Goal: Task Accomplishment & Management: Manage account settings

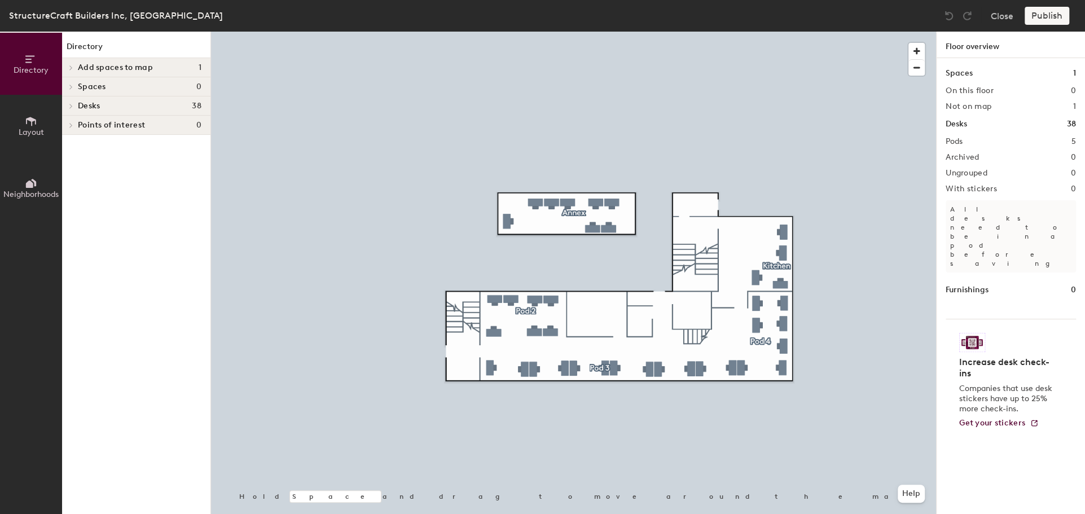
click at [627, 32] on div at bounding box center [573, 32] width 725 height 0
click at [555, 32] on div at bounding box center [573, 32] width 725 height 0
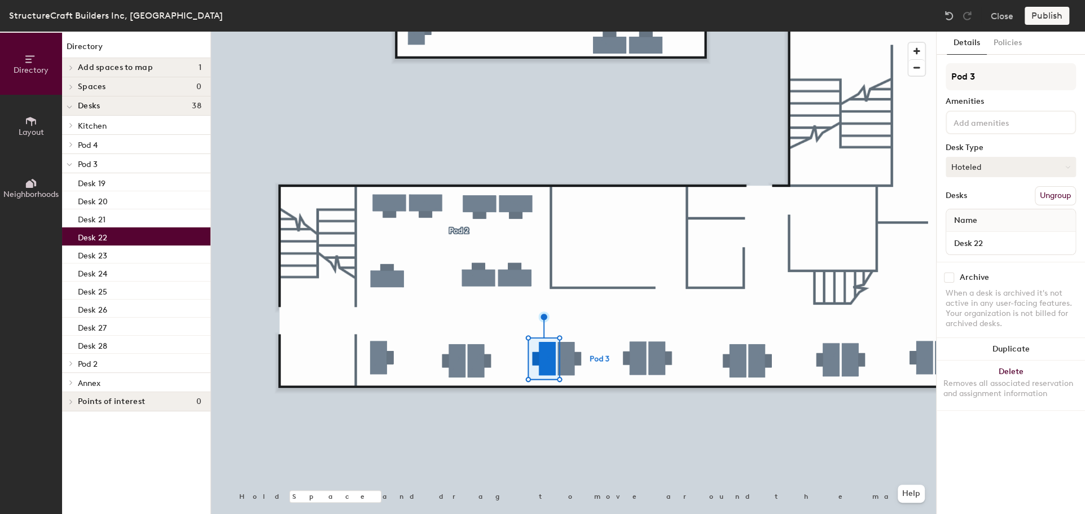
click at [968, 167] on button "Hoteled" at bounding box center [1011, 167] width 130 height 20
click at [967, 203] on div "Assigned" at bounding box center [1002, 202] width 113 height 17
click at [1037, 16] on button "Publish" at bounding box center [1047, 16] width 45 height 18
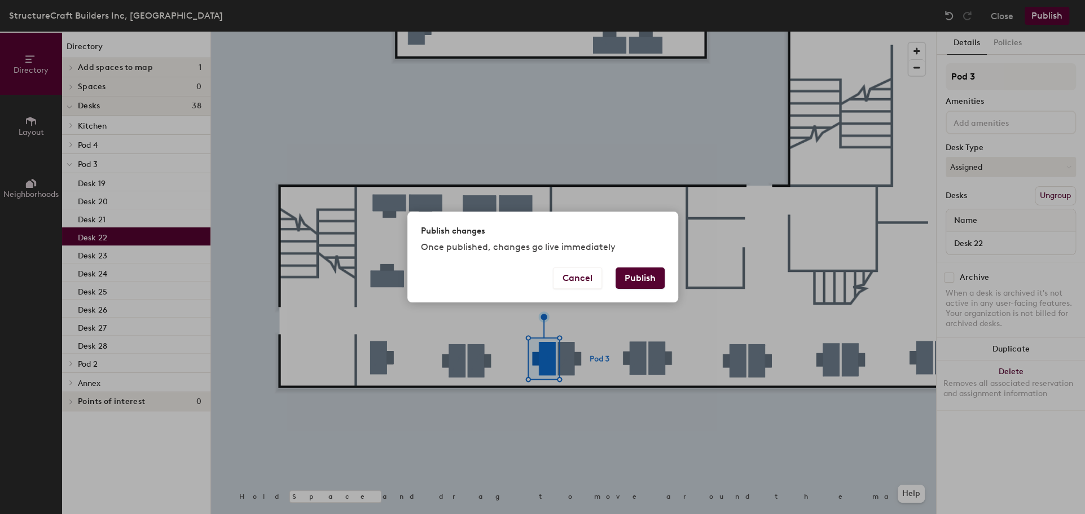
click at [650, 271] on button "Publish" at bounding box center [640, 278] width 49 height 21
